Goal: Information Seeking & Learning: Understand process/instructions

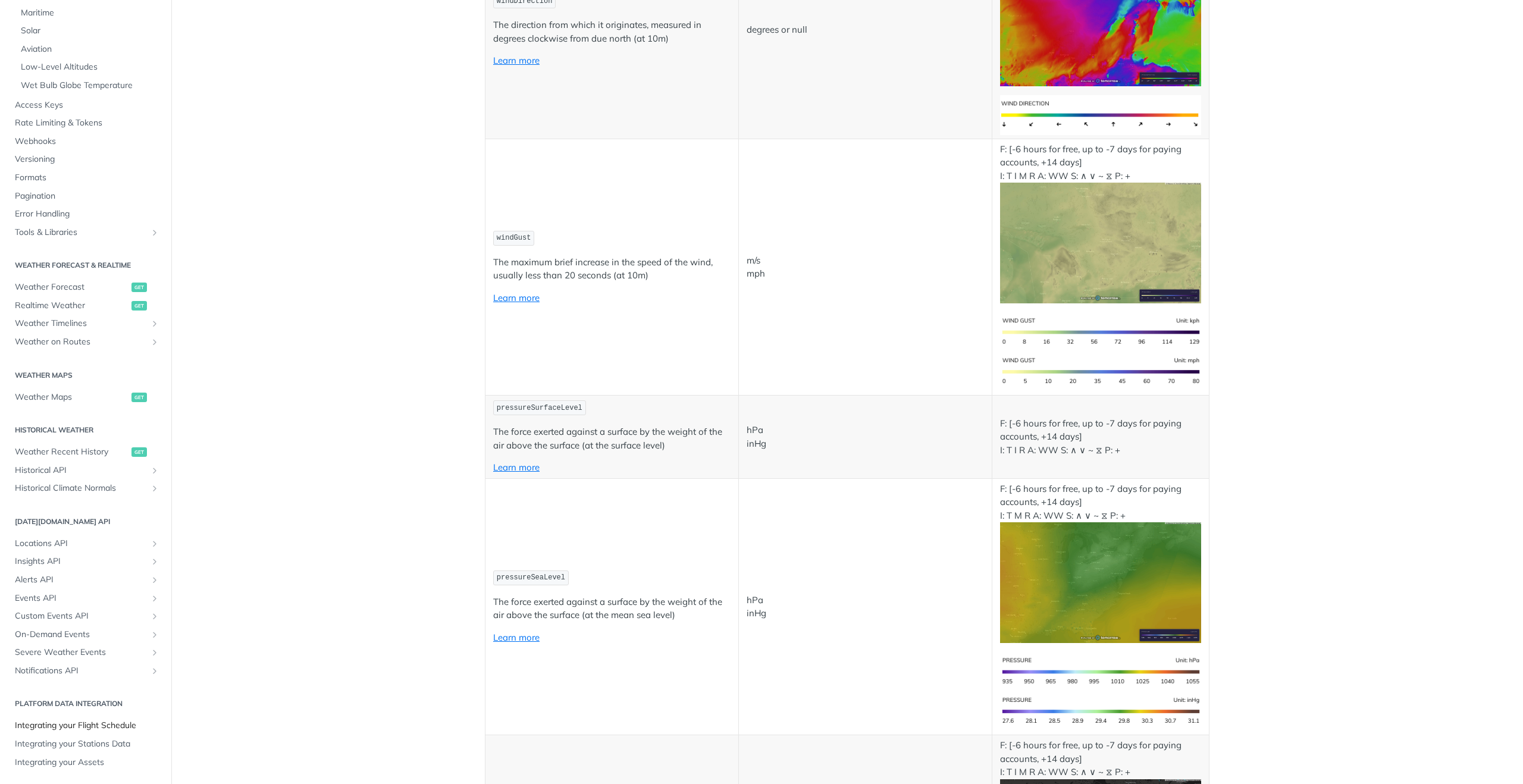
scroll to position [1471, 0]
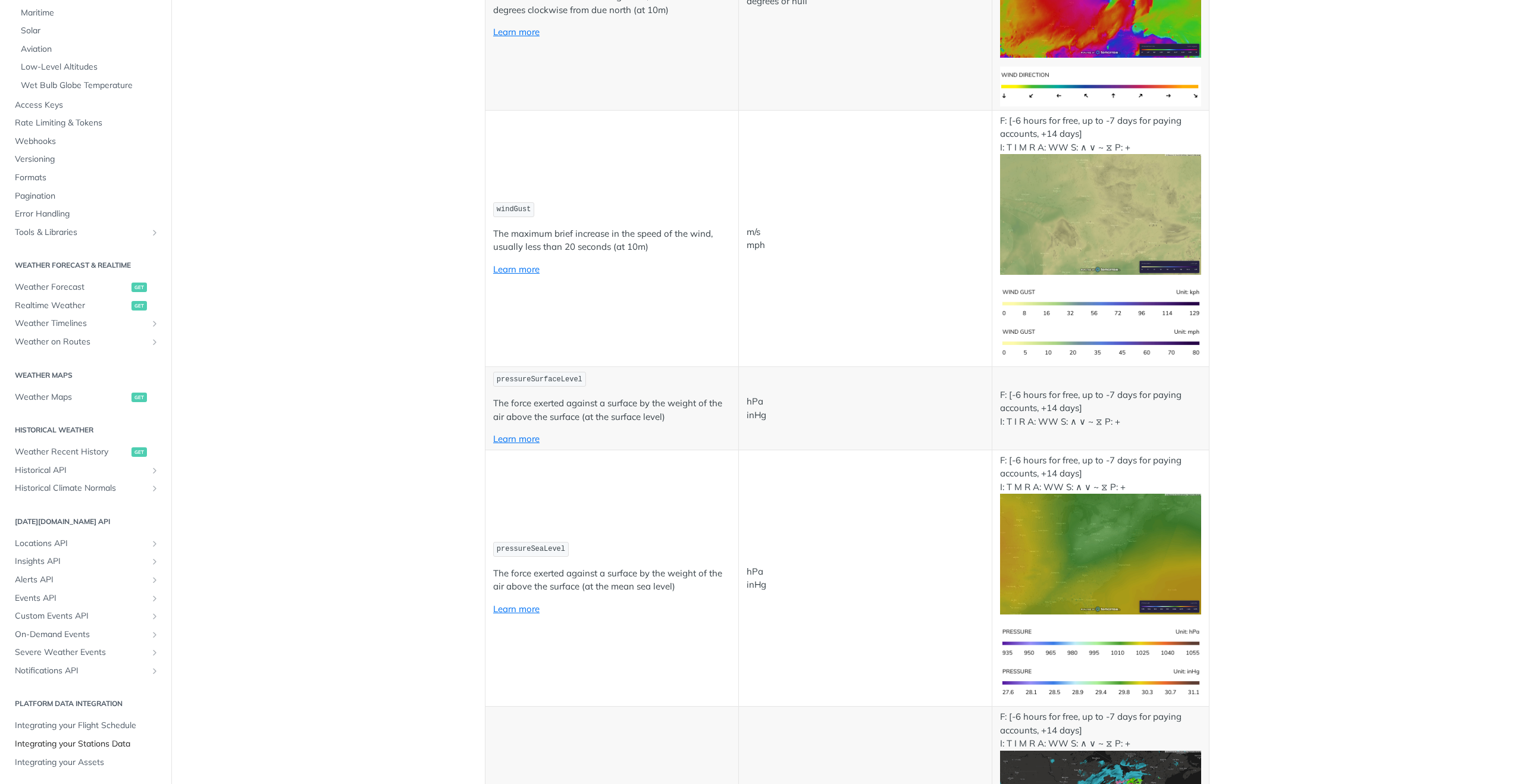
click at [104, 745] on span "Integrating your Stations Data" at bounding box center [88, 744] width 145 height 12
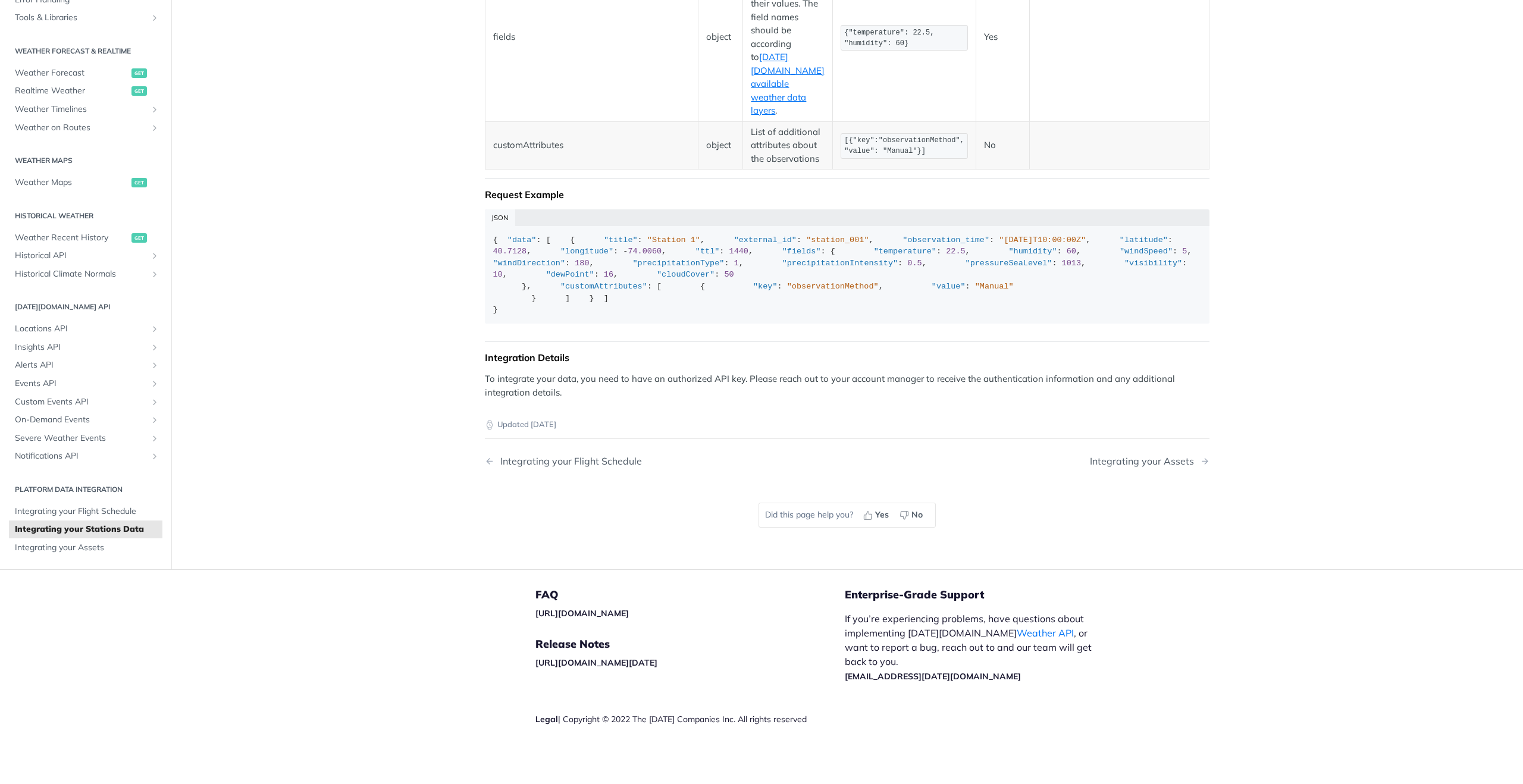
scroll to position [1181, 0]
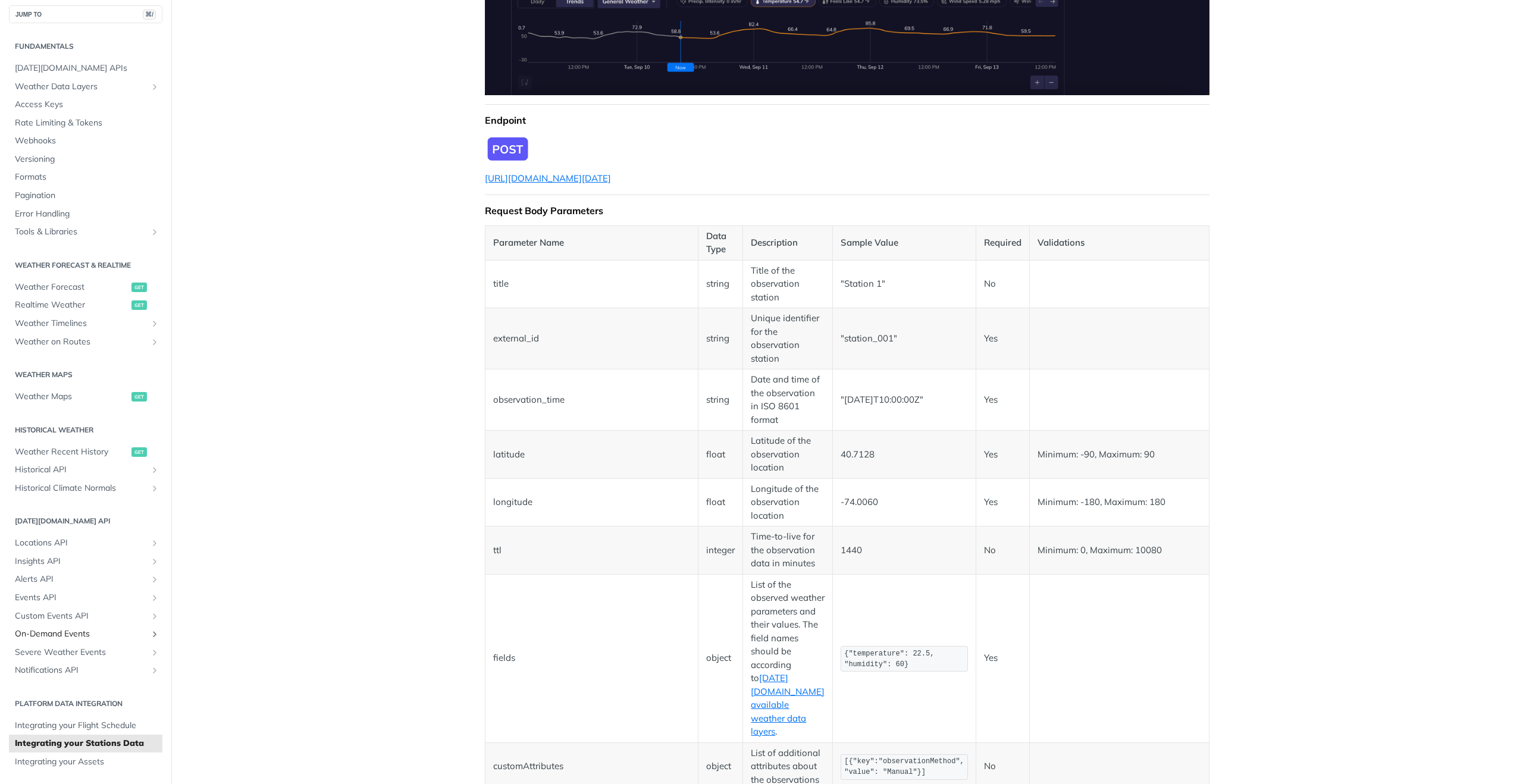
scroll to position [1497, 0]
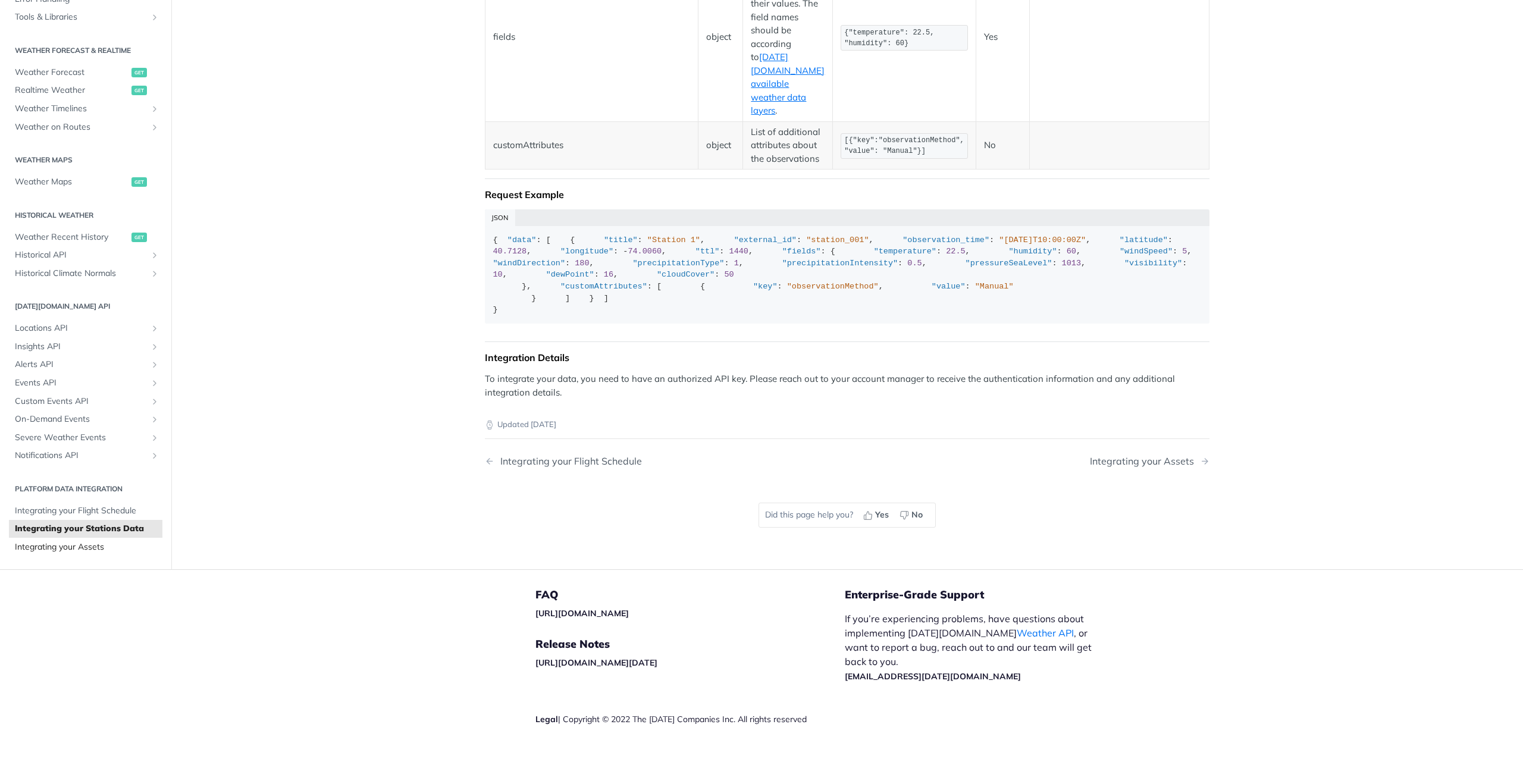
click at [64, 552] on span "Integrating your Assets" at bounding box center [88, 547] width 145 height 12
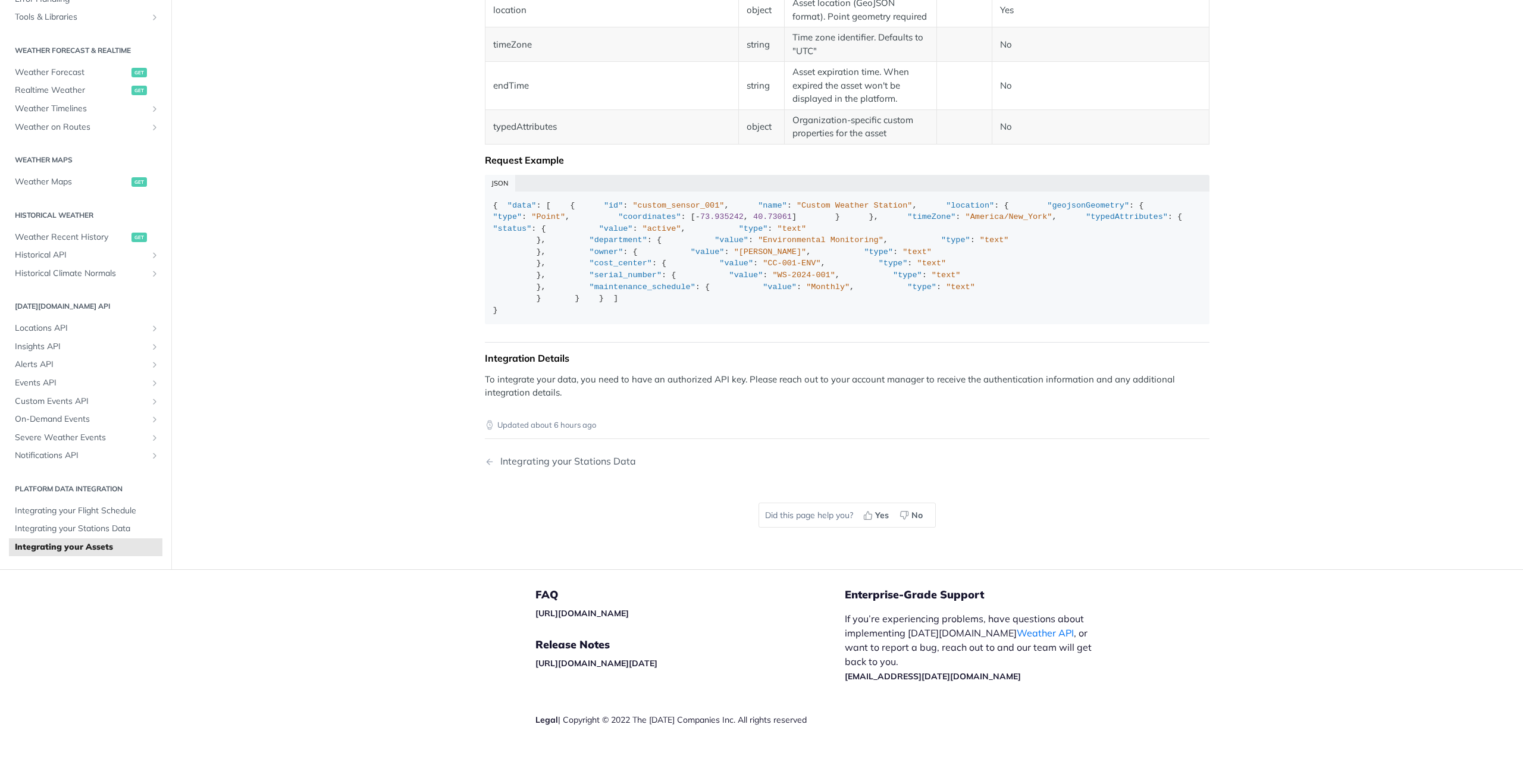
scroll to position [857, 0]
click at [100, 531] on span "Integrating your Stations Data" at bounding box center [88, 529] width 145 height 12
